Goal: Task Accomplishment & Management: Use online tool/utility

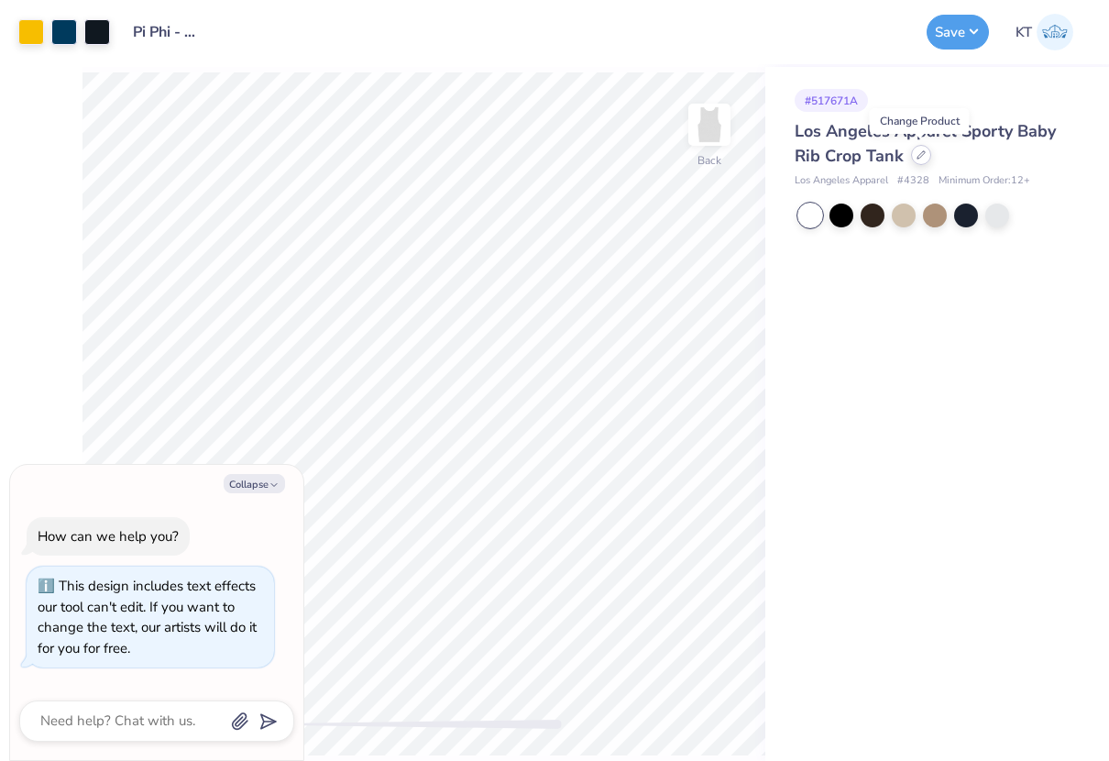
click at [921, 161] on div at bounding box center [921, 155] width 20 height 20
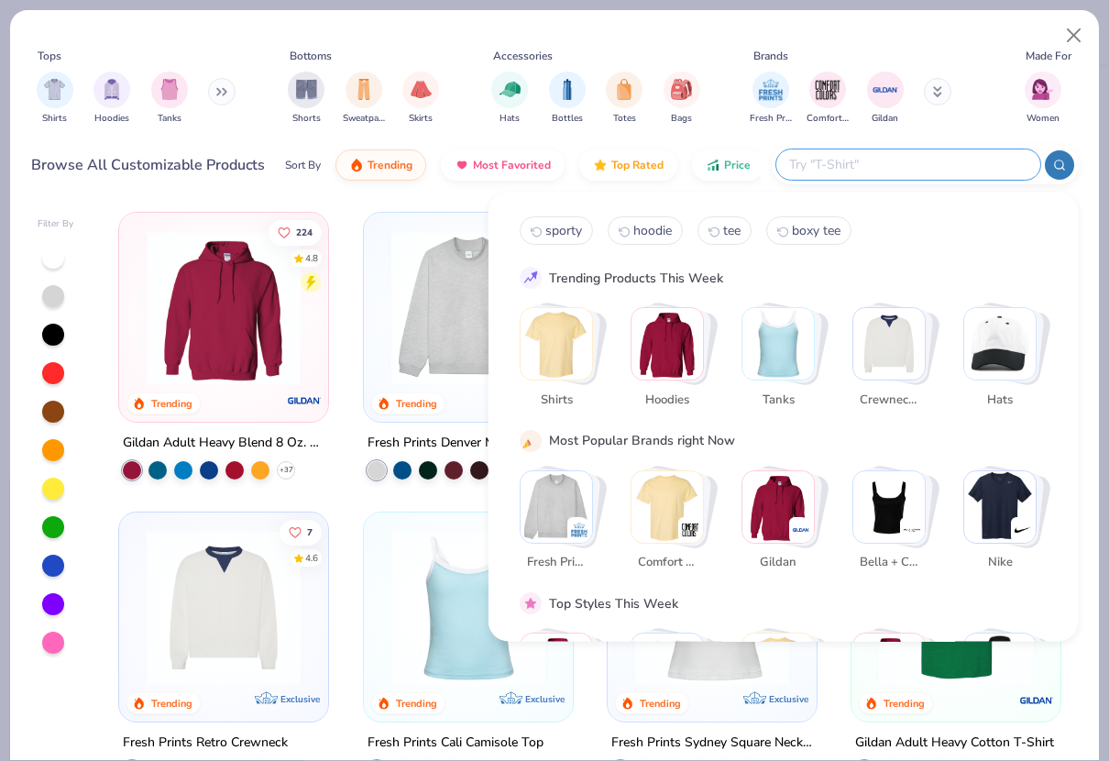
click at [938, 170] on input "text" at bounding box center [907, 164] width 240 height 21
click at [575, 331] on img "Stack Card Button Shirts" at bounding box center [556, 343] width 71 height 71
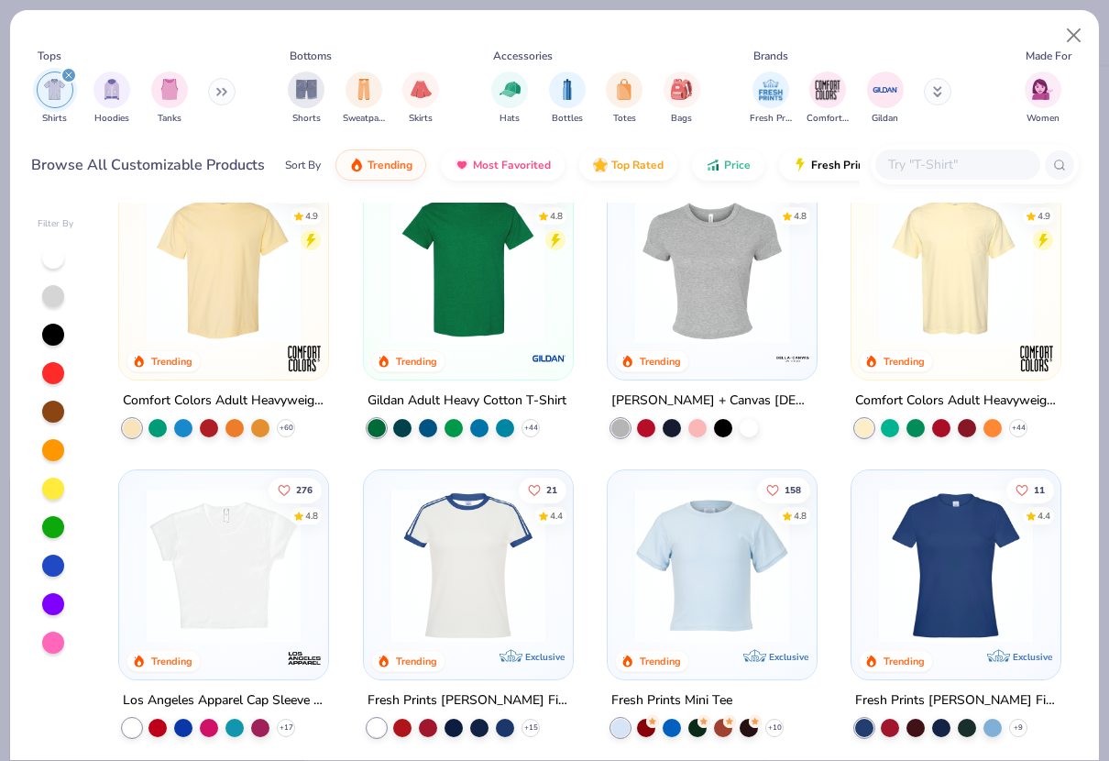
scroll to position [14, 0]
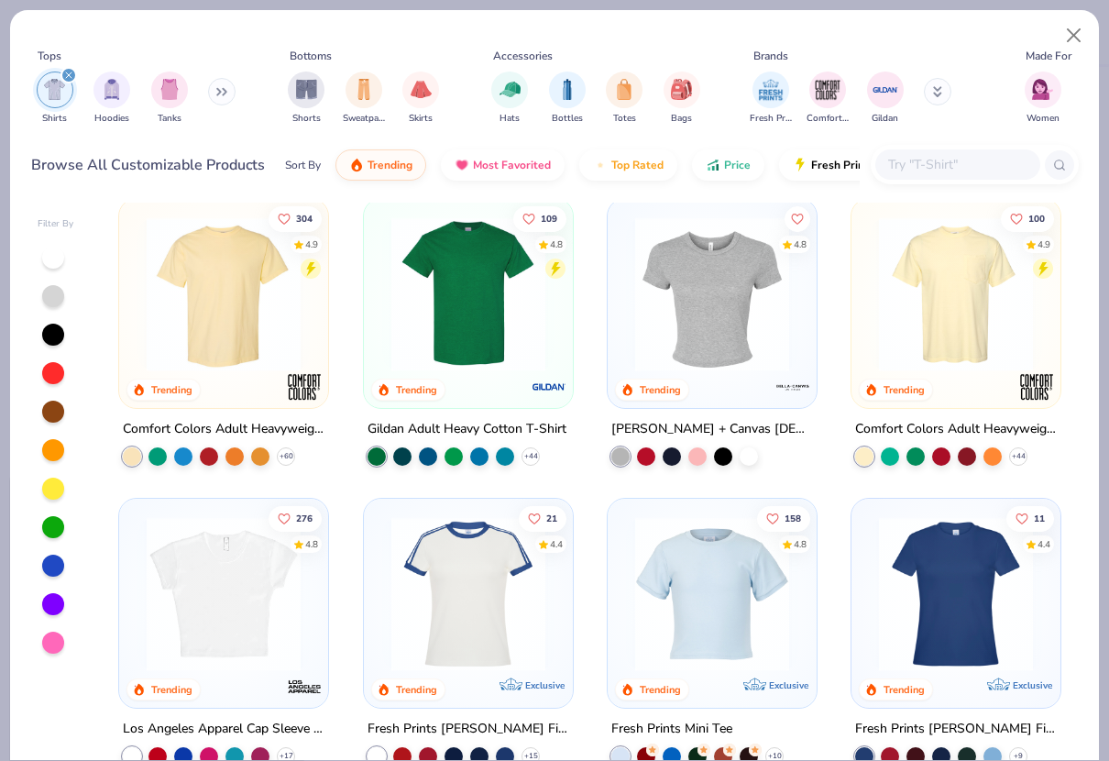
click at [234, 350] on img at bounding box center [223, 294] width 172 height 154
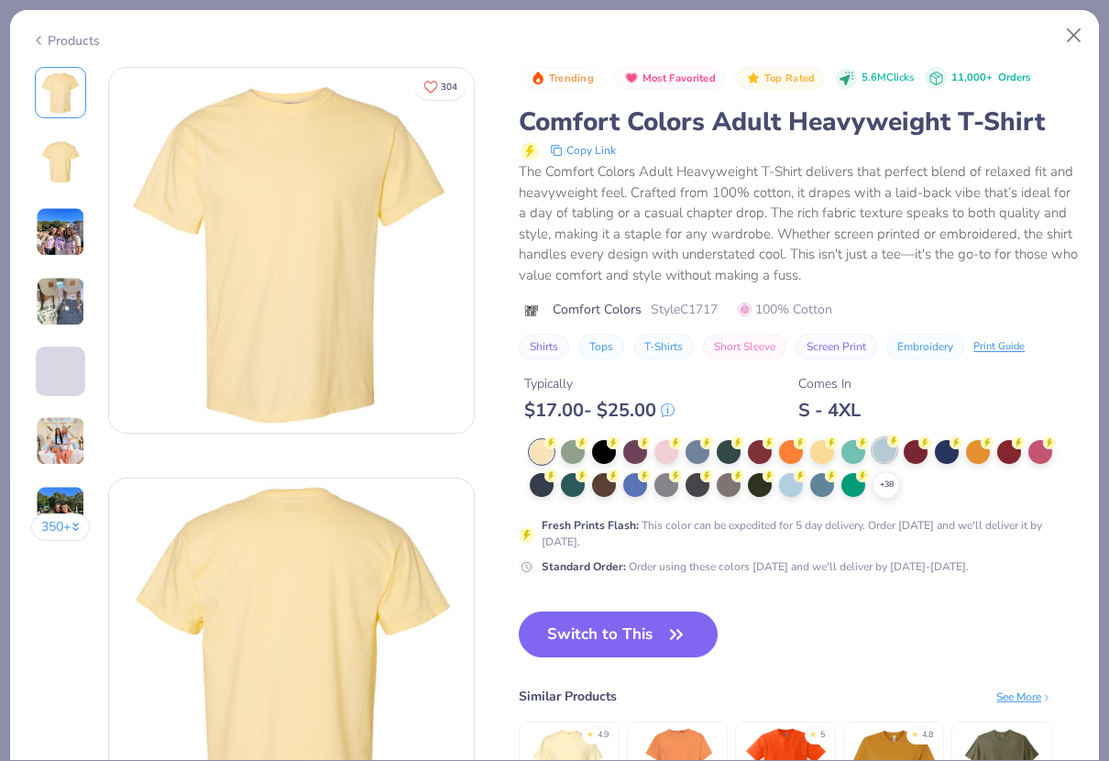
click at [882, 462] on div at bounding box center [885, 450] width 24 height 24
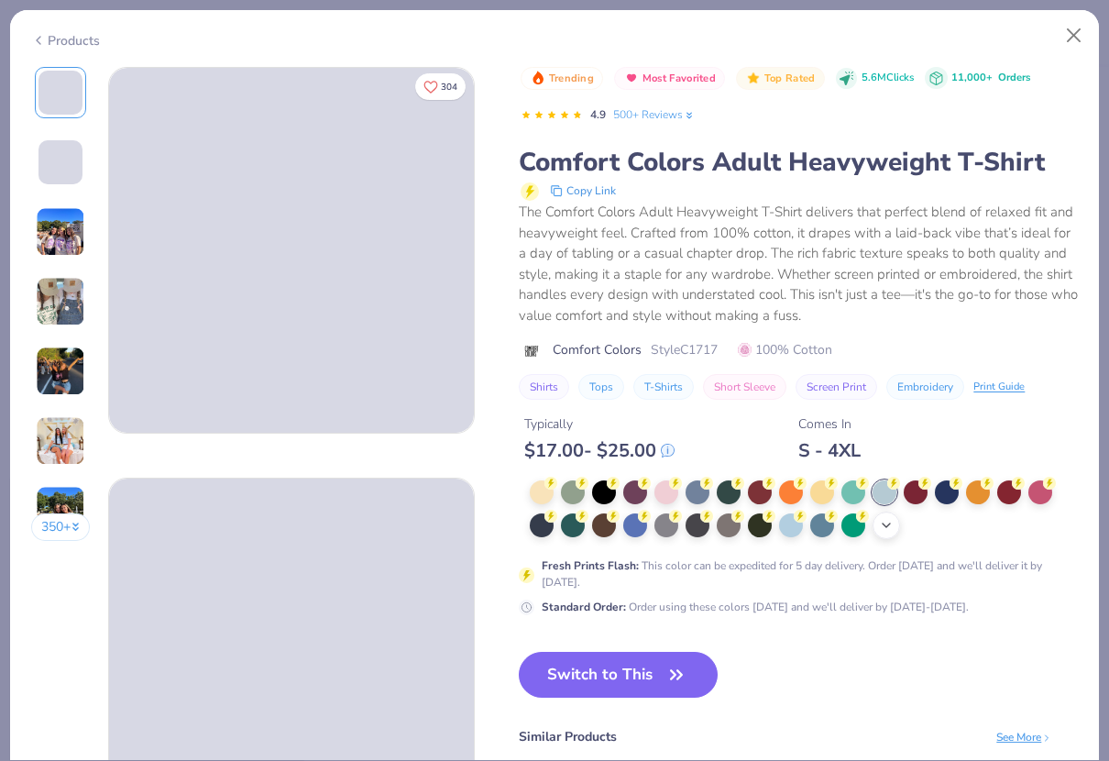
click at [892, 534] on div "+ 38" at bounding box center [886, 524] width 27 height 27
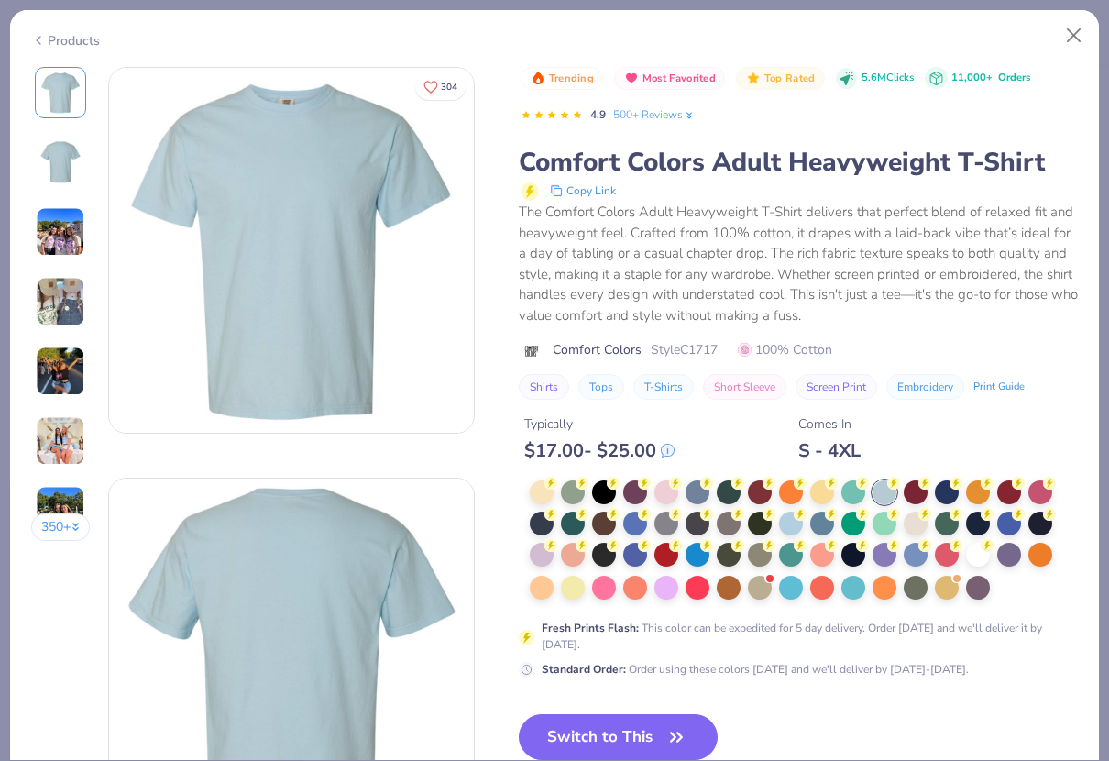
click at [1011, 593] on div at bounding box center [804, 540] width 548 height 121
click at [974, 562] on div at bounding box center [978, 553] width 24 height 24
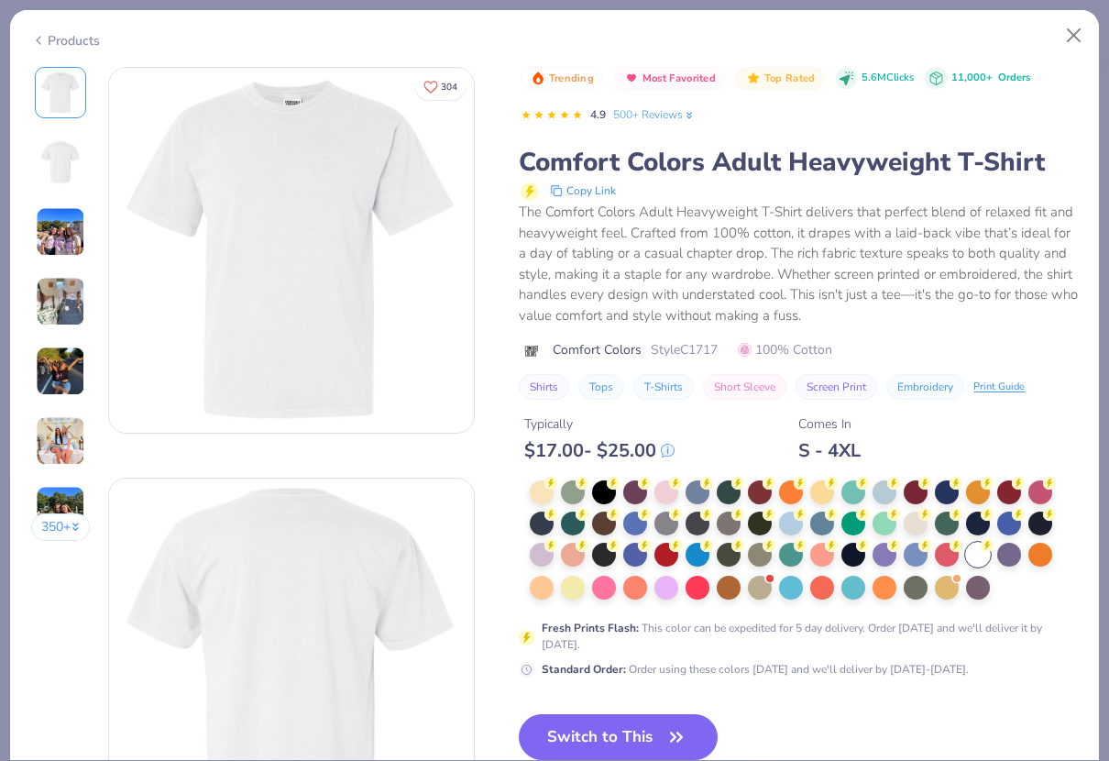
click at [1011, 584] on div at bounding box center [804, 540] width 548 height 121
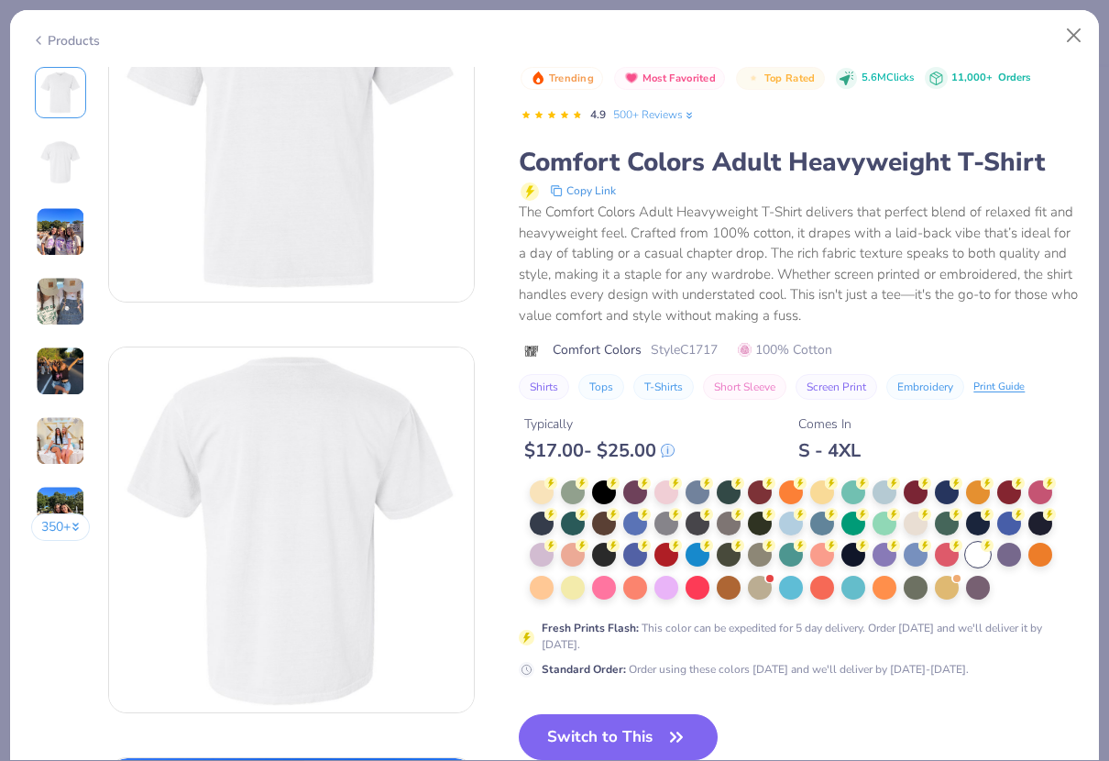
scroll to position [148, 0]
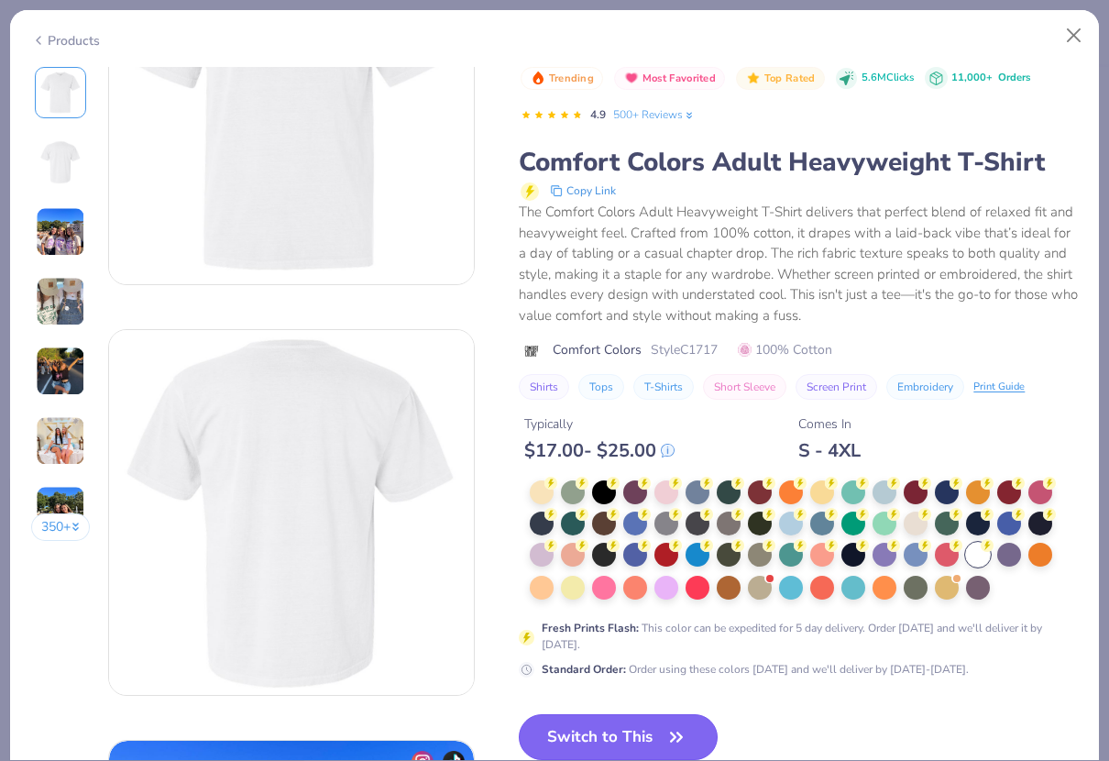
click at [604, 734] on button "Switch to This" at bounding box center [618, 737] width 199 height 46
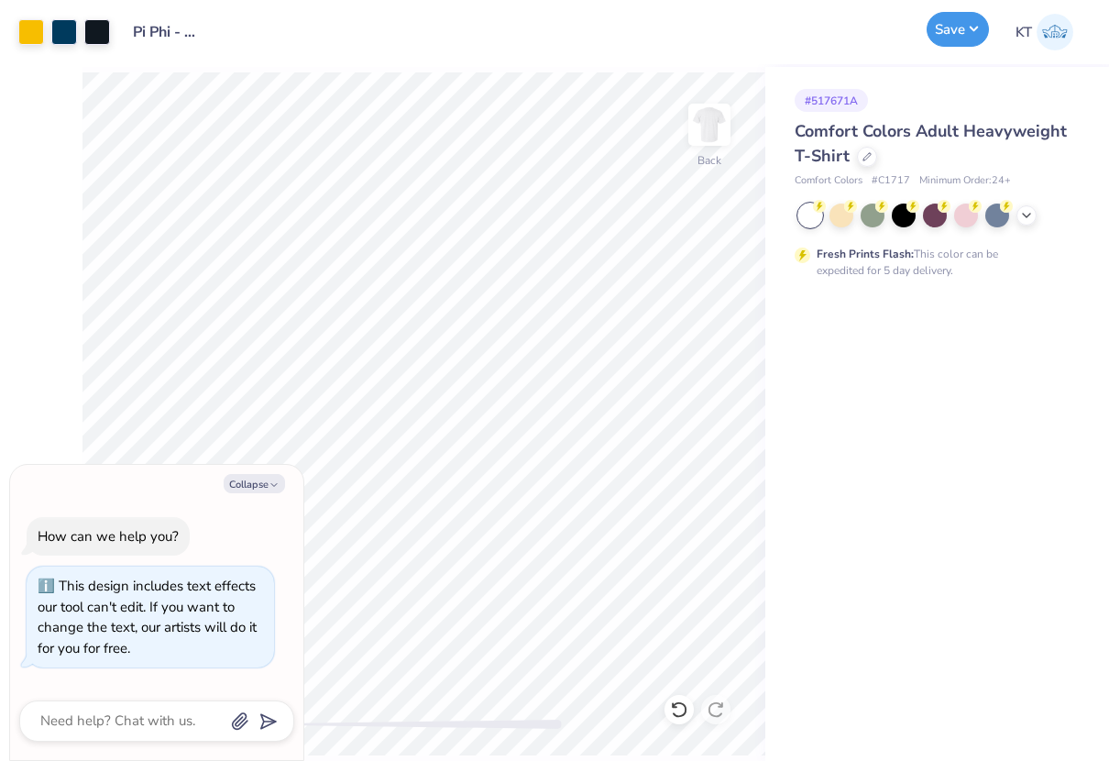
click at [951, 34] on button "Save" at bounding box center [958, 29] width 62 height 35
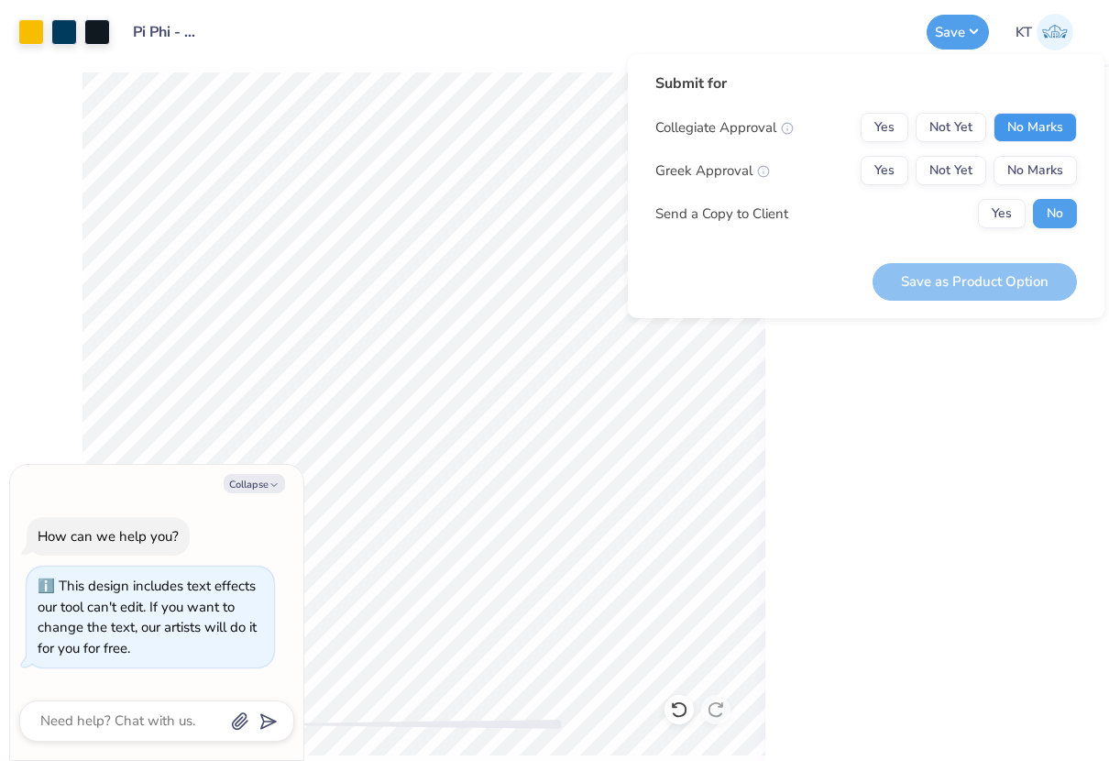
click at [1009, 119] on button "No Marks" at bounding box center [1035, 127] width 83 height 29
click at [886, 179] on button "Yes" at bounding box center [885, 170] width 48 height 29
click at [919, 283] on button "Save as Product Option" at bounding box center [975, 282] width 204 height 38
click at [251, 488] on button "Collapse" at bounding box center [254, 483] width 61 height 19
type textarea "x"
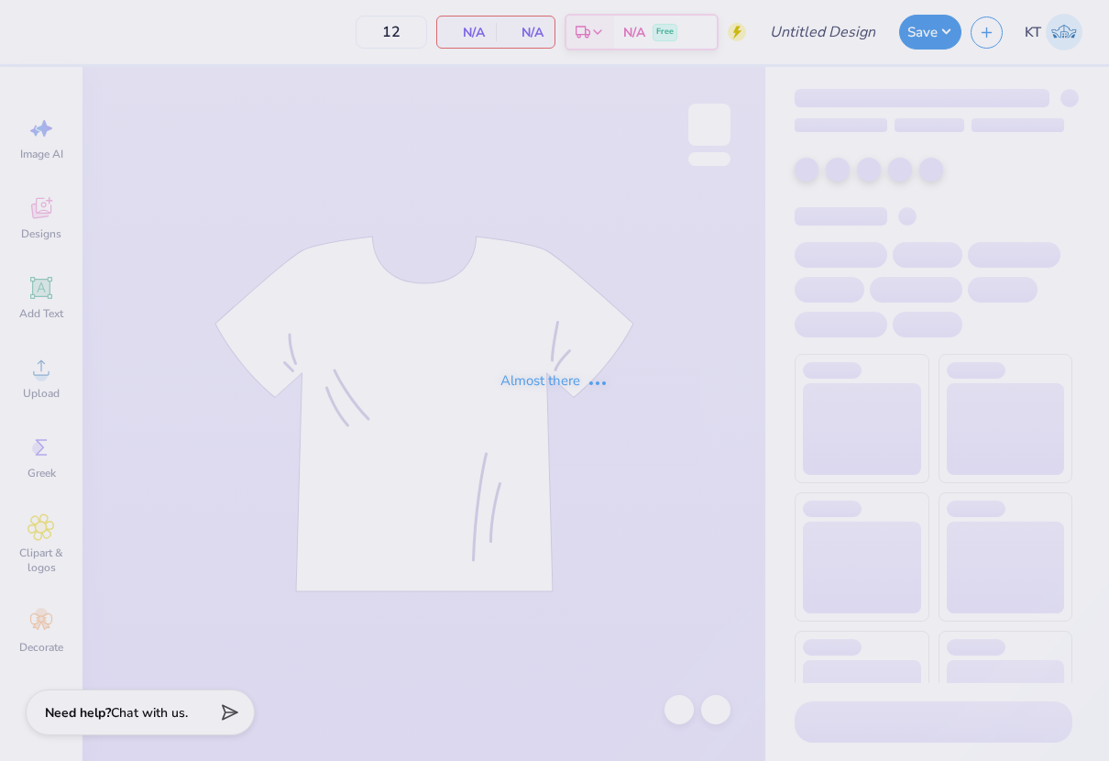
type input "Pi Phi - Parents' Weekend (tees)"
type input "50"
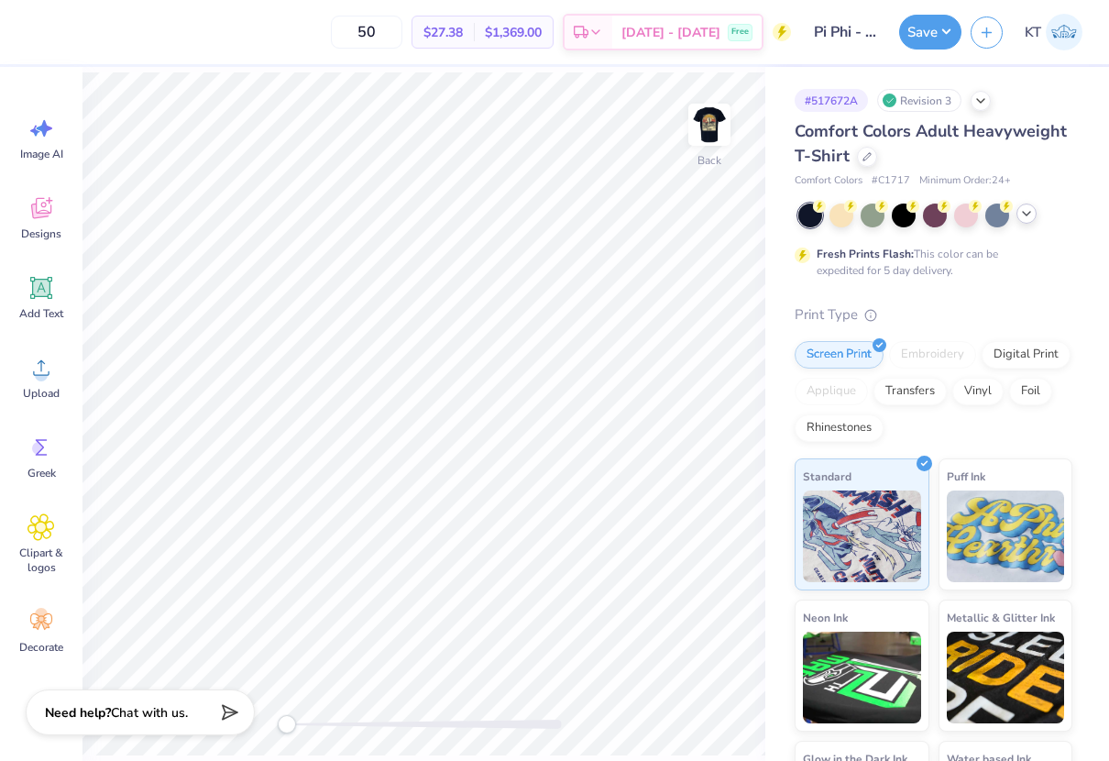
click at [1031, 218] on icon at bounding box center [1026, 213] width 15 height 15
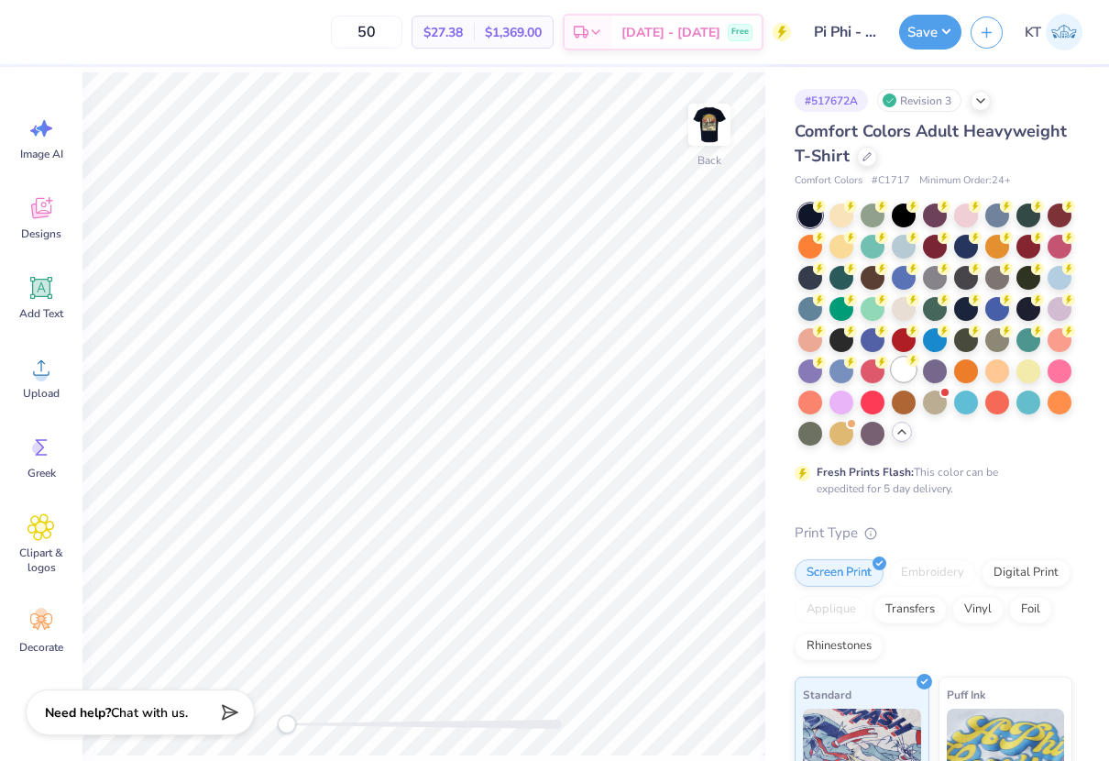
click at [904, 372] on div at bounding box center [904, 369] width 24 height 24
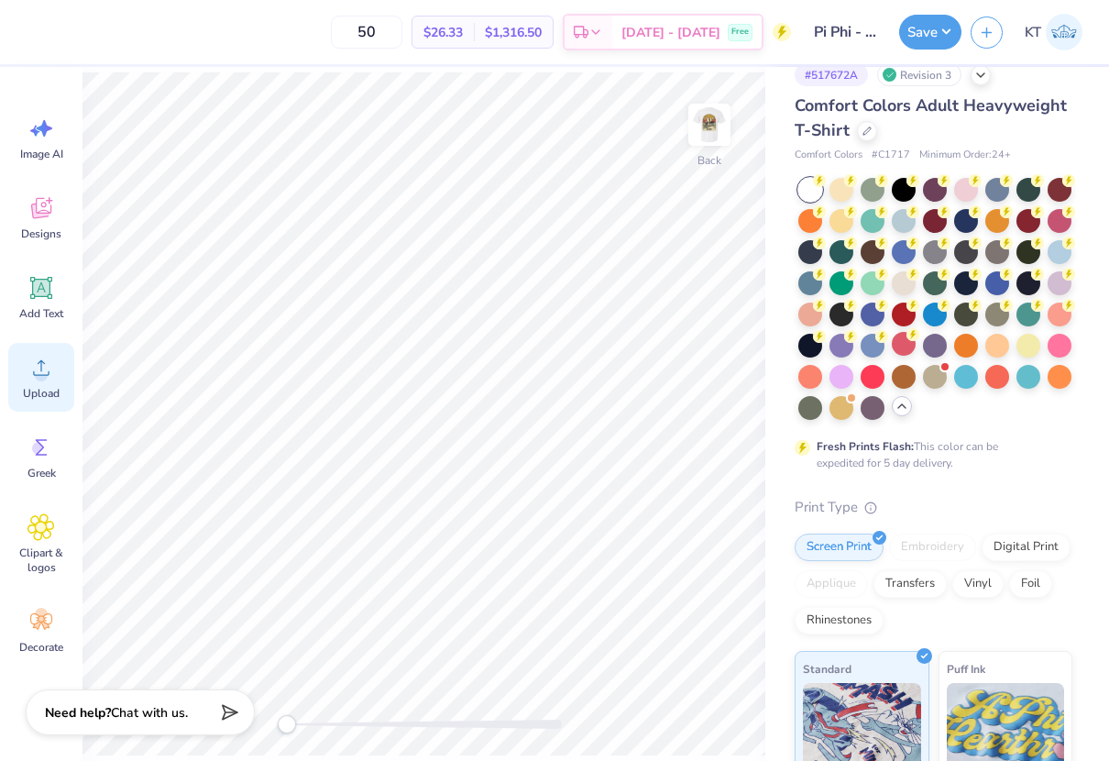
click at [41, 382] on div "Upload" at bounding box center [41, 377] width 66 height 69
click at [44, 380] on icon at bounding box center [40, 367] width 27 height 27
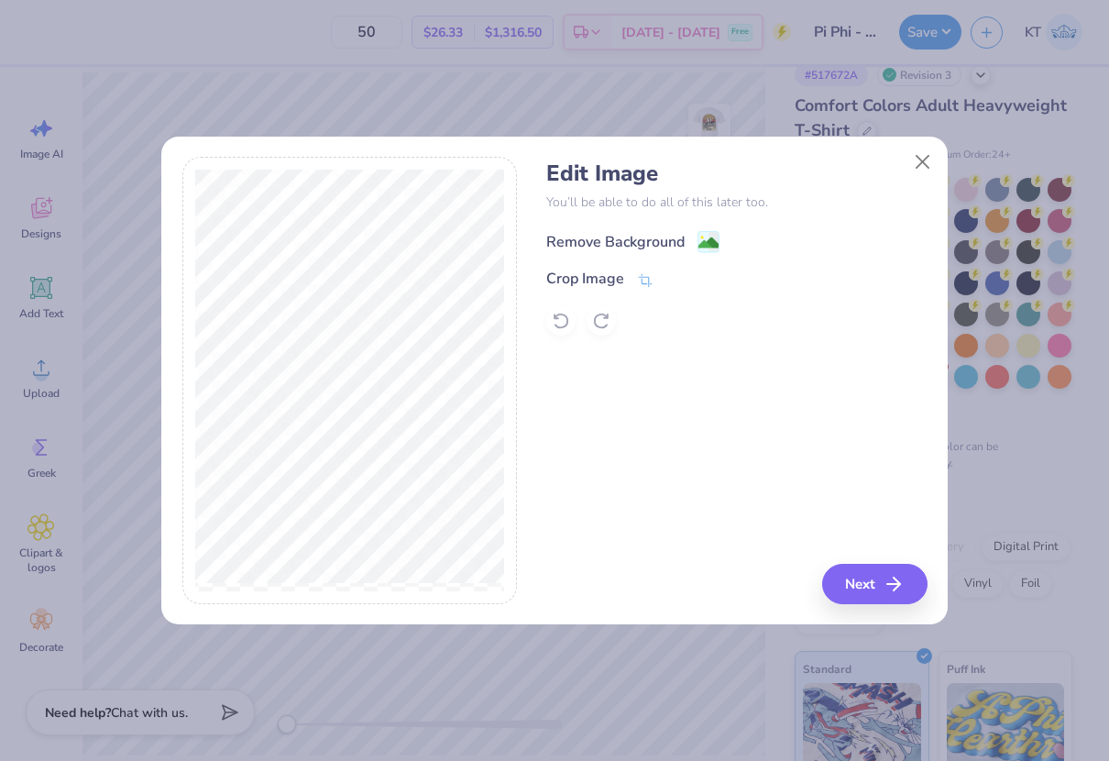
click at [709, 247] on image at bounding box center [708, 243] width 20 height 20
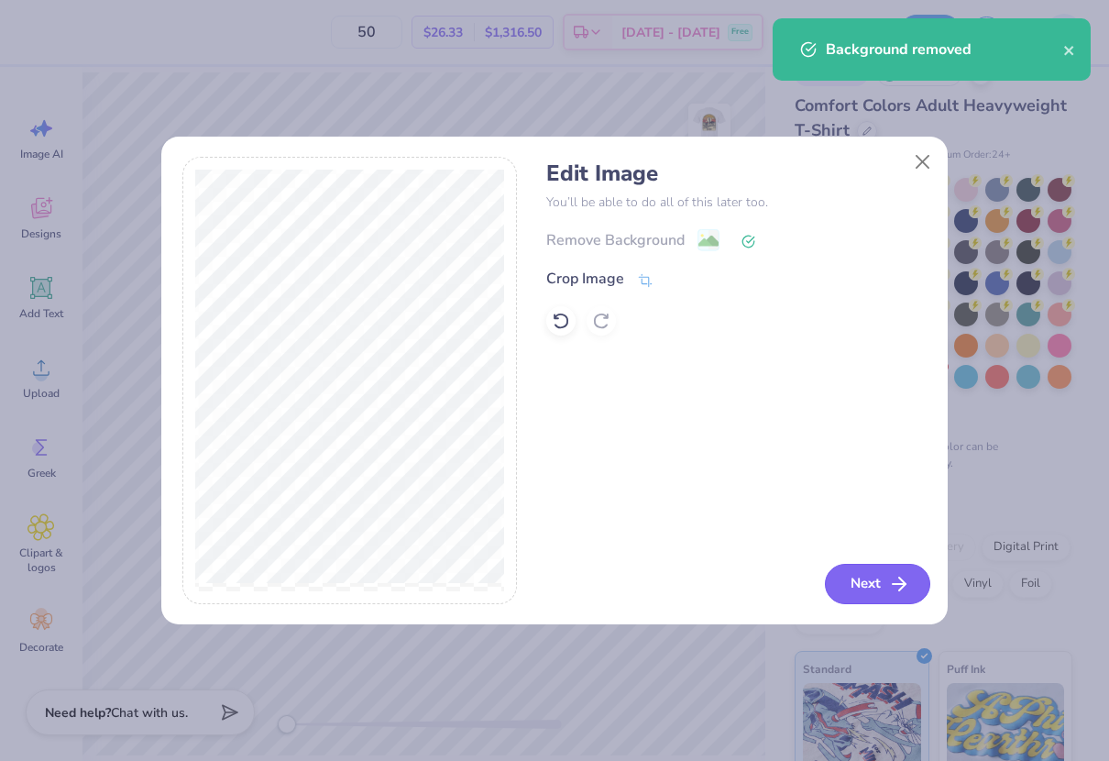
click at [898, 594] on button "Next" at bounding box center [877, 584] width 105 height 40
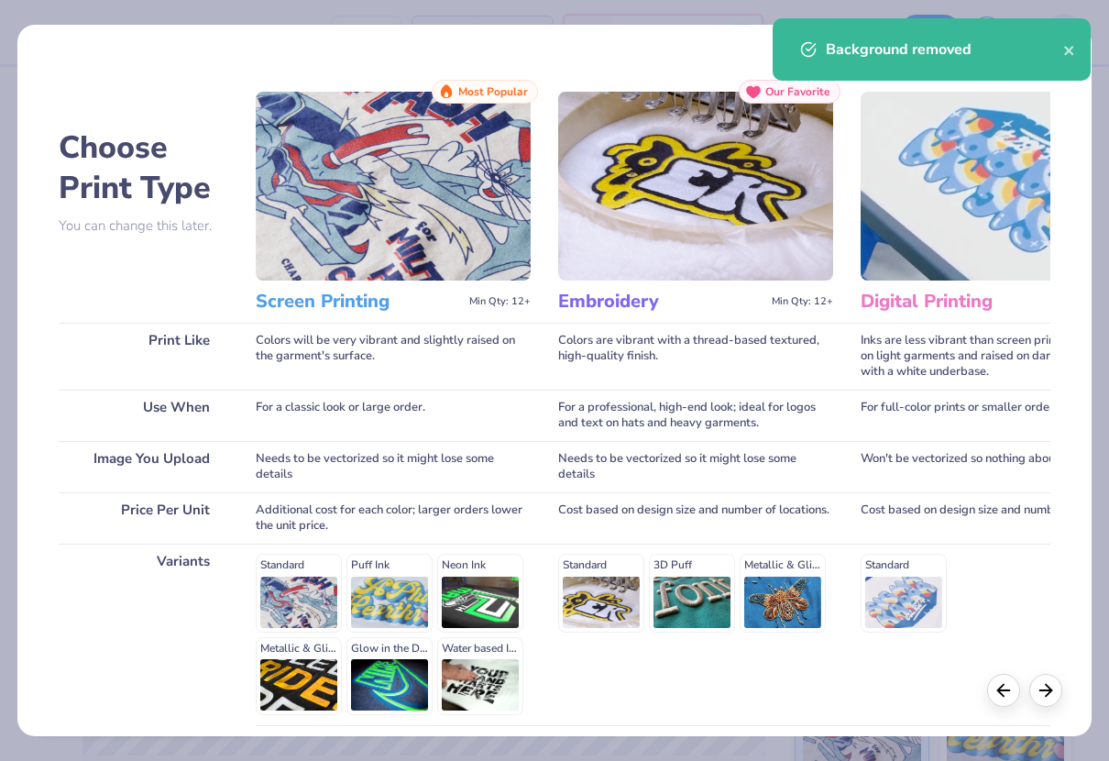
scroll to position [153, 0]
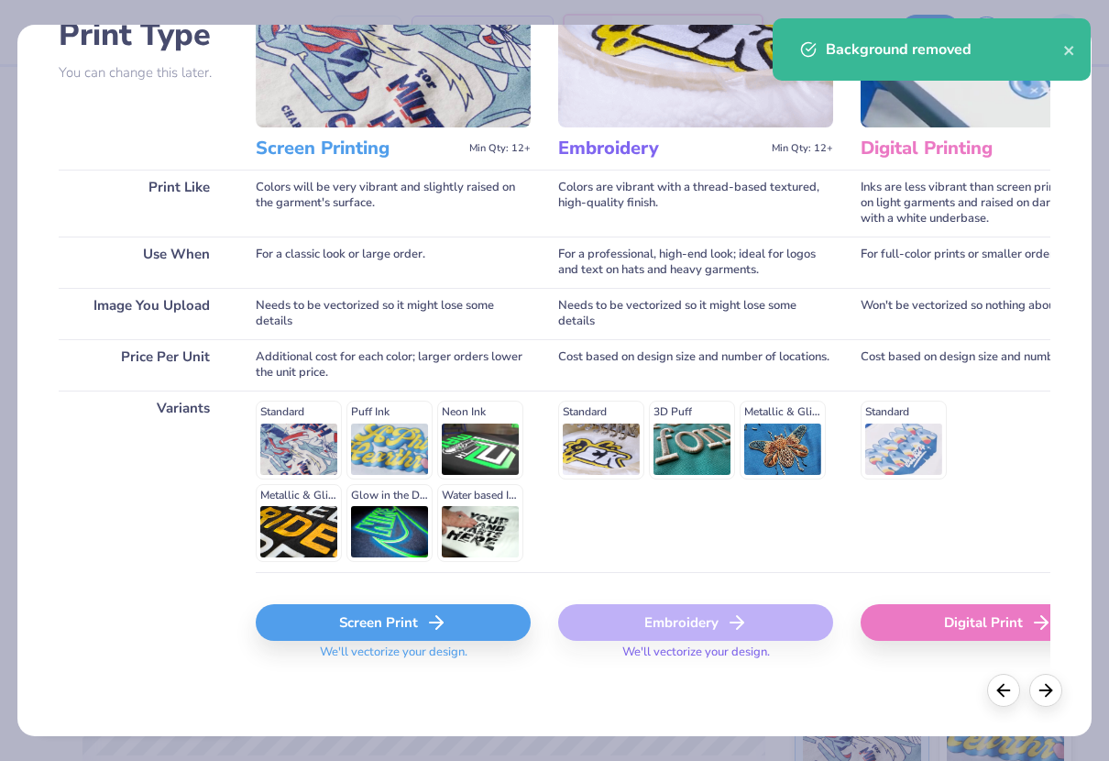
click at [343, 621] on div "Screen Print" at bounding box center [393, 622] width 275 height 37
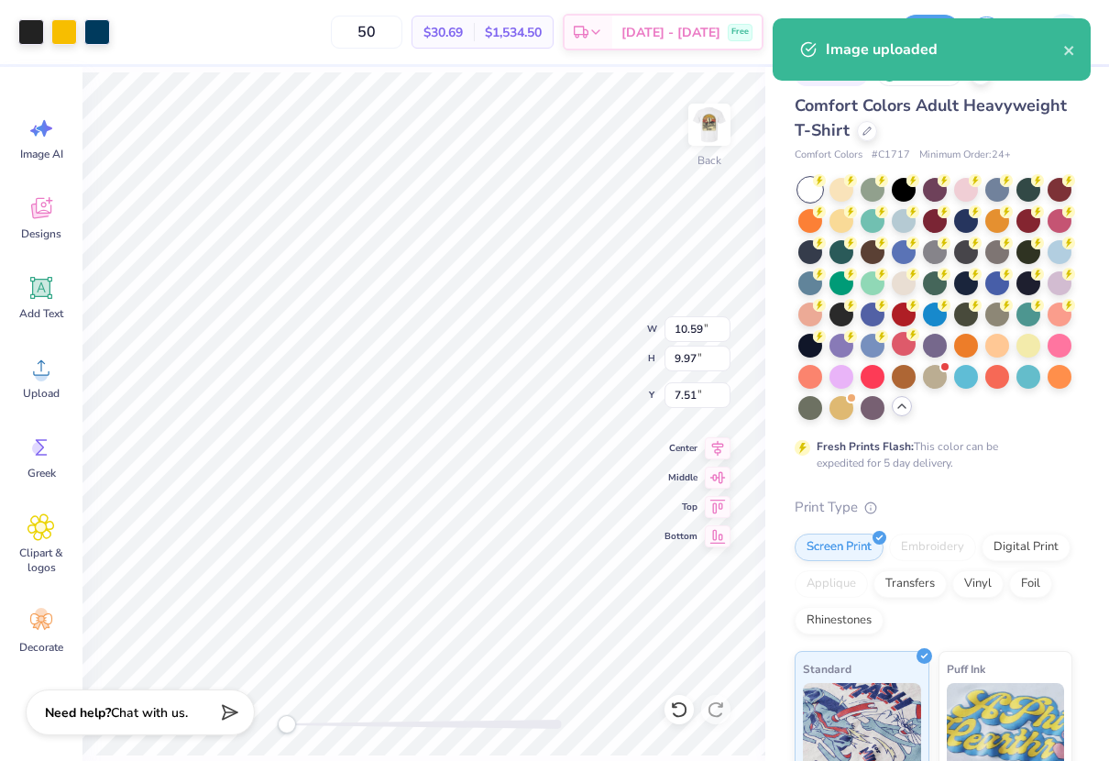
type input "7.85"
type input "7.39"
type input "4.53"
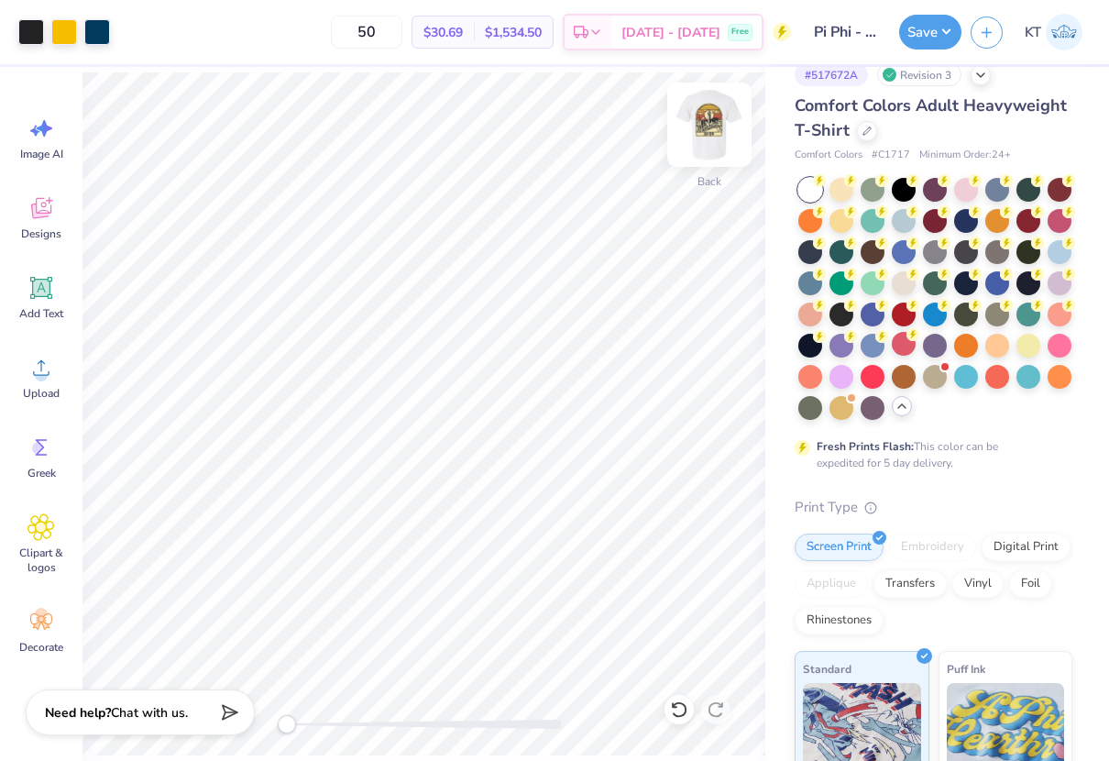
click at [705, 135] on img at bounding box center [709, 124] width 73 height 73
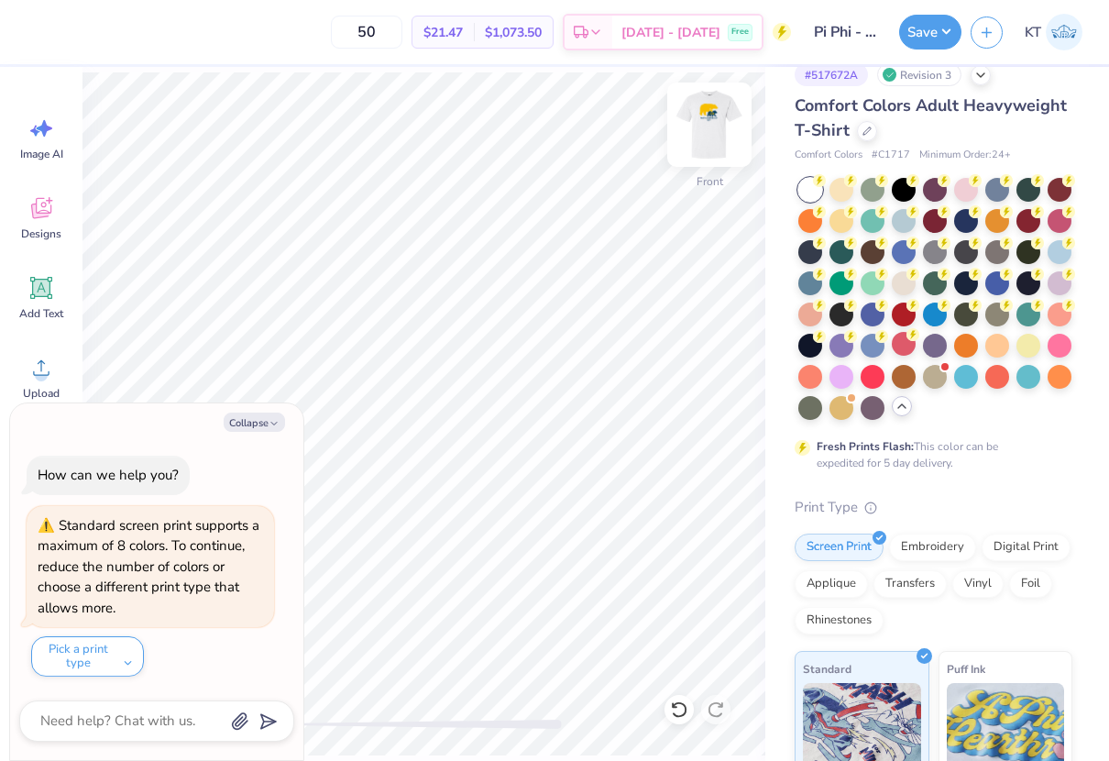
click at [710, 127] on img at bounding box center [709, 124] width 73 height 73
click at [261, 421] on button "Collapse" at bounding box center [254, 421] width 61 height 19
type textarea "x"
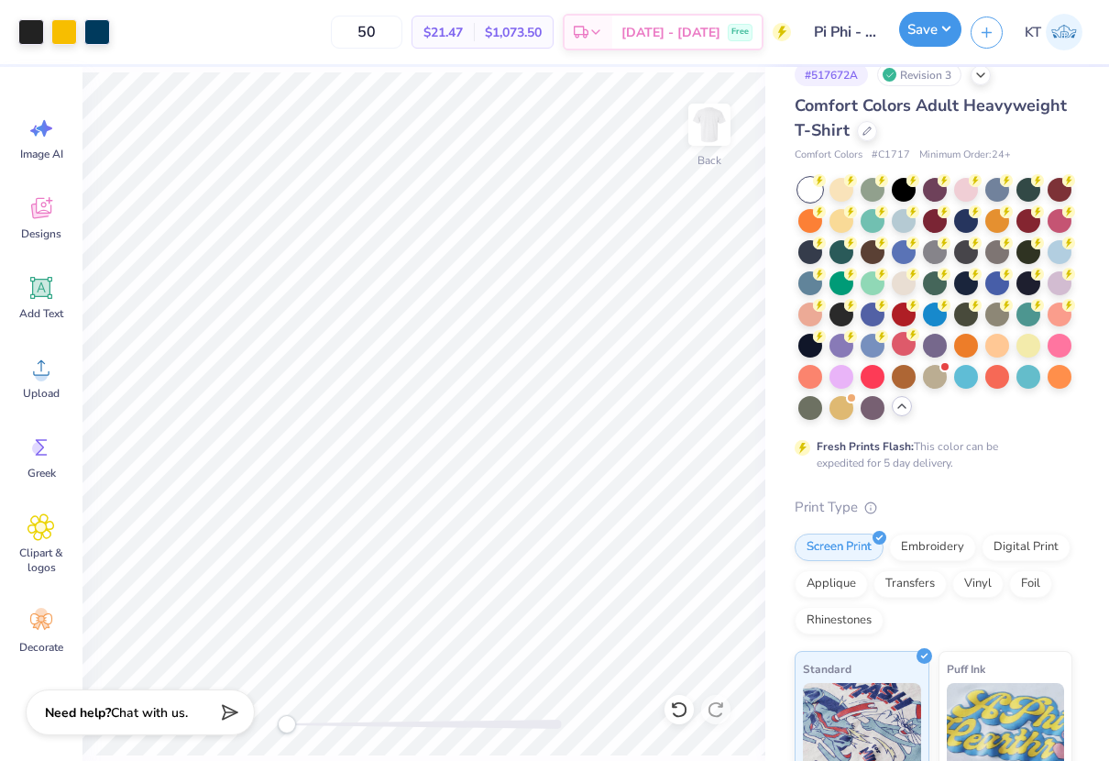
click at [921, 40] on button "Save" at bounding box center [930, 29] width 62 height 35
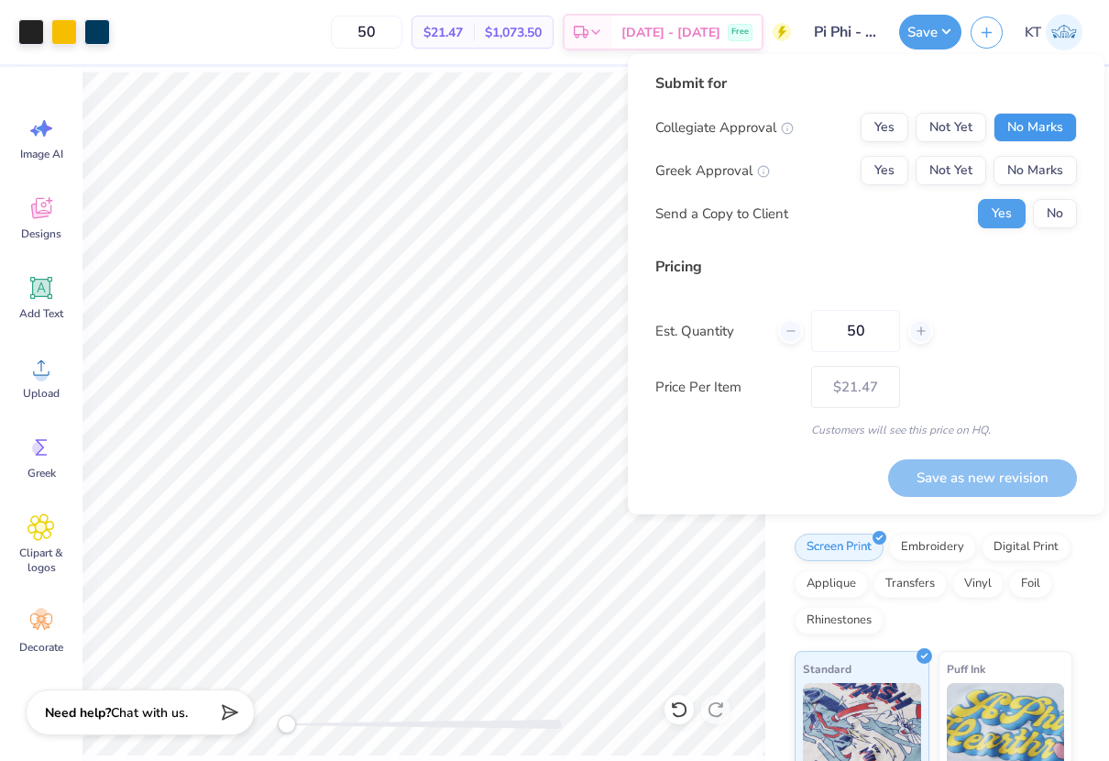
click at [1022, 137] on button "No Marks" at bounding box center [1035, 127] width 83 height 29
click at [876, 180] on button "Yes" at bounding box center [885, 170] width 48 height 29
click at [970, 478] on button "Save as new revision" at bounding box center [982, 478] width 189 height 38
type input "$21.47"
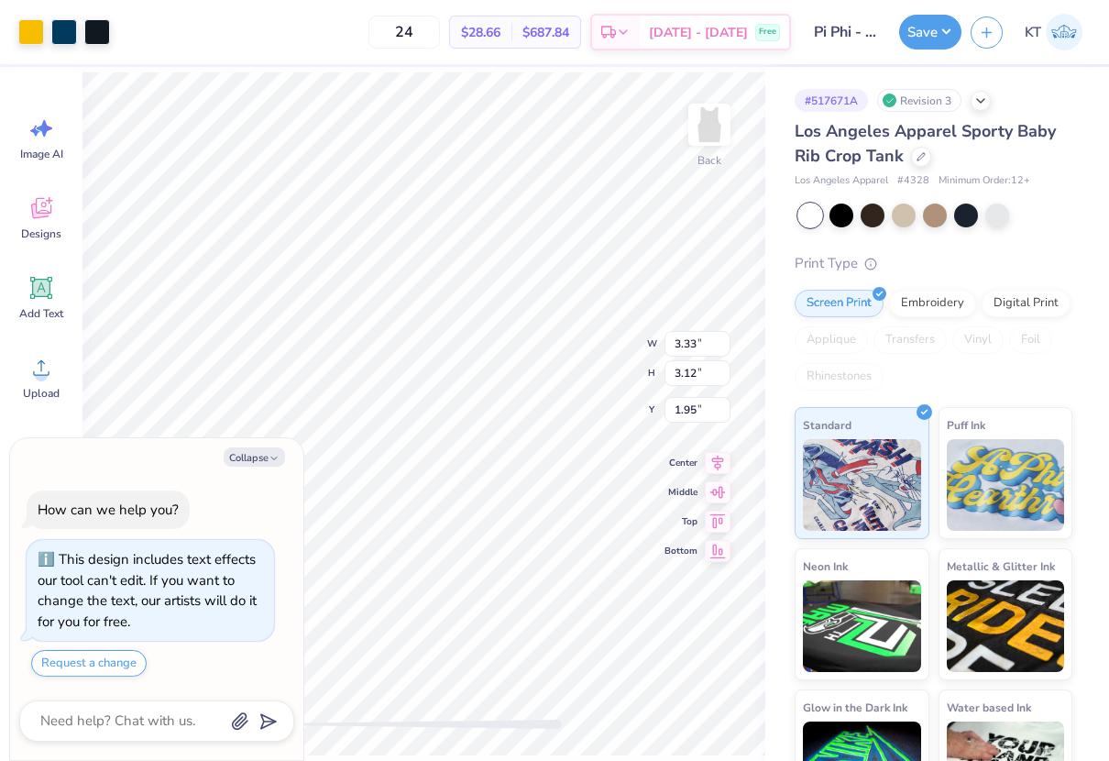
type textarea "x"
type input "3.80"
type input "3.56"
type input "1.50"
click at [929, 35] on button "Save" at bounding box center [930, 29] width 62 height 35
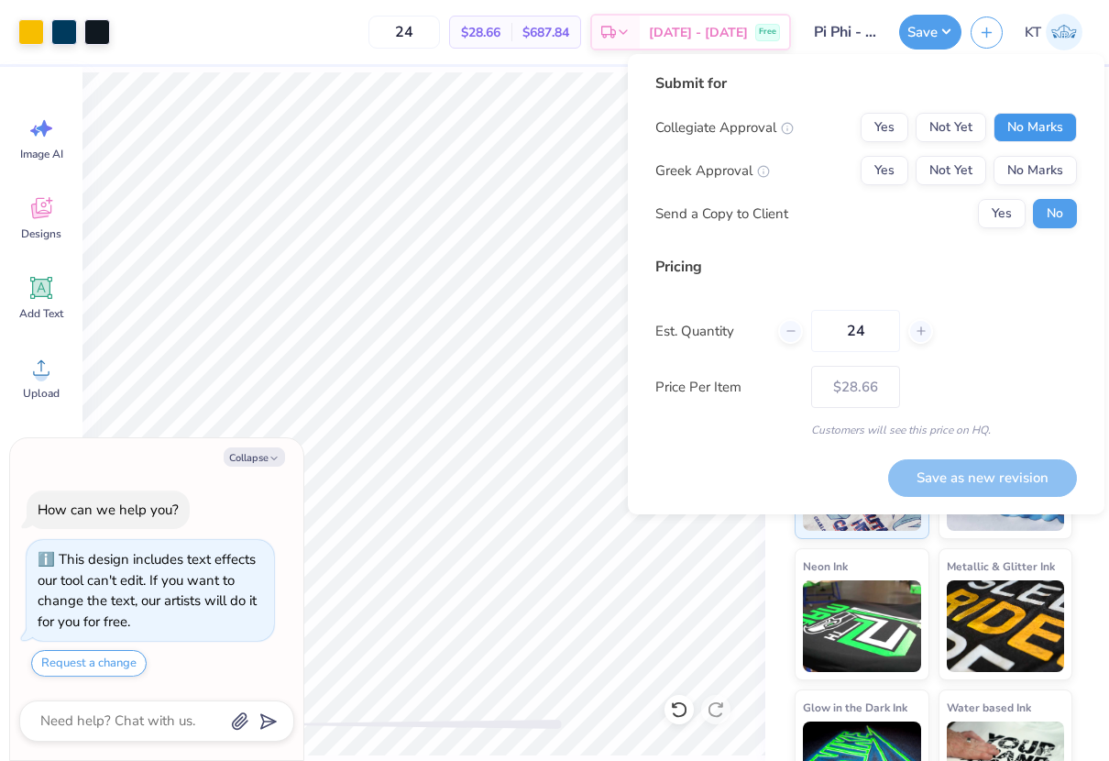
click at [1032, 126] on button "No Marks" at bounding box center [1035, 127] width 83 height 29
click at [863, 184] on div "Yes Not Yet No Marks" at bounding box center [969, 170] width 216 height 29
click at [874, 176] on button "Yes" at bounding box center [885, 170] width 48 height 29
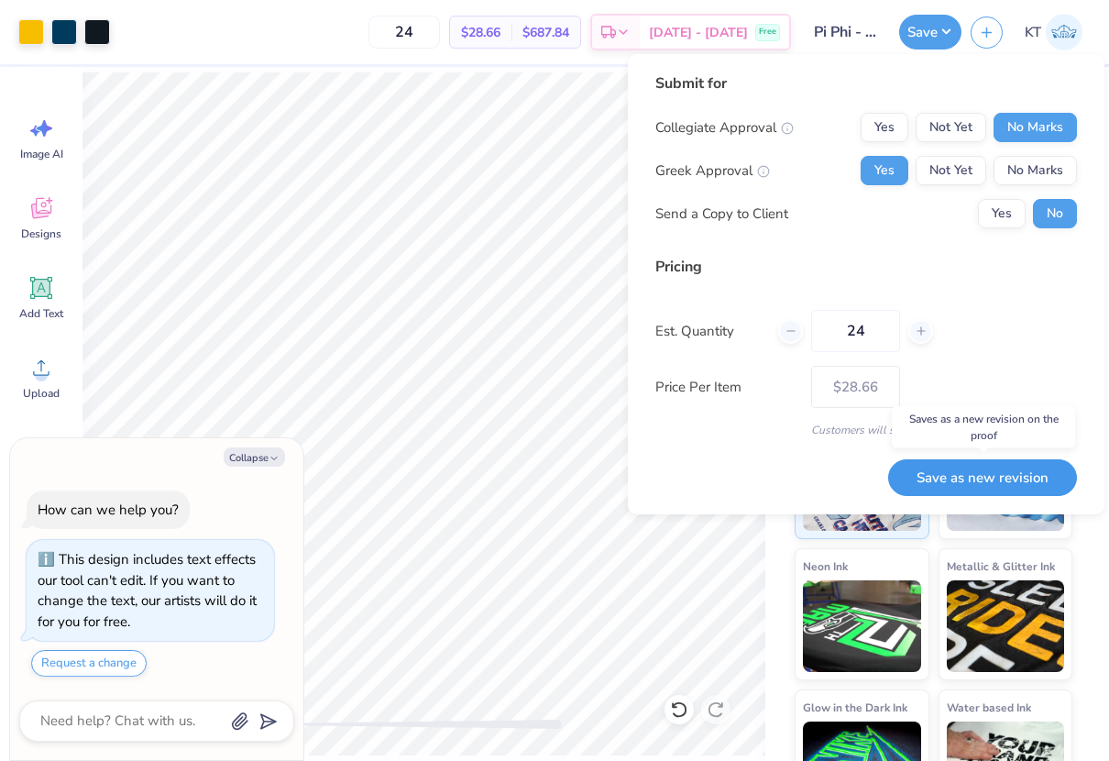
click at [931, 476] on button "Save as new revision" at bounding box center [982, 478] width 189 height 38
type textarea "x"
type input "– –"
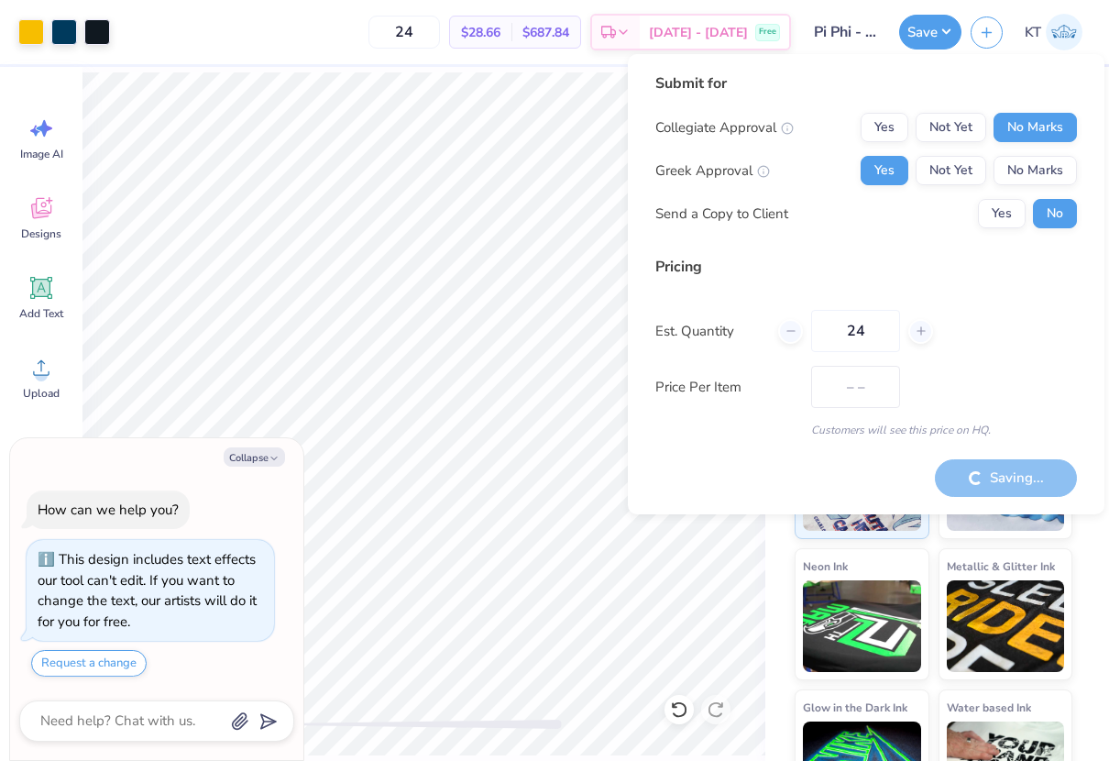
type textarea "x"
type input "$28.66"
click at [253, 462] on button "Collapse" at bounding box center [254, 456] width 61 height 19
type textarea "x"
